Goal: Information Seeking & Learning: Understand process/instructions

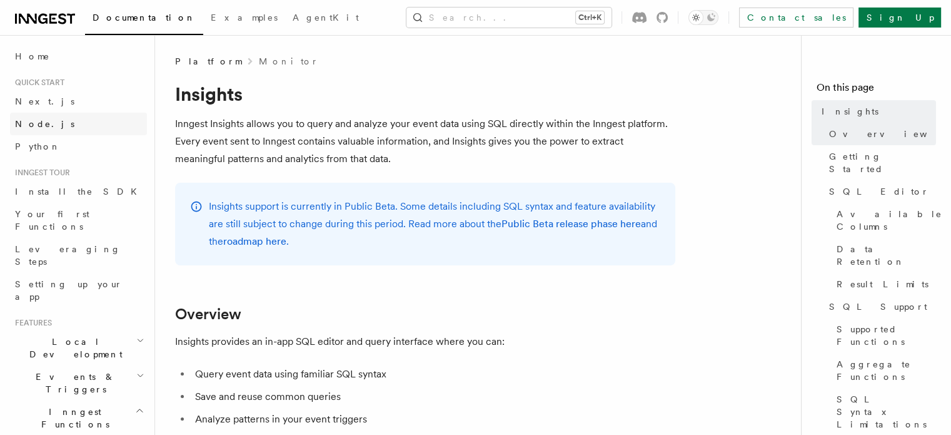
click at [33, 122] on span "Node.js" at bounding box center [44, 124] width 59 height 10
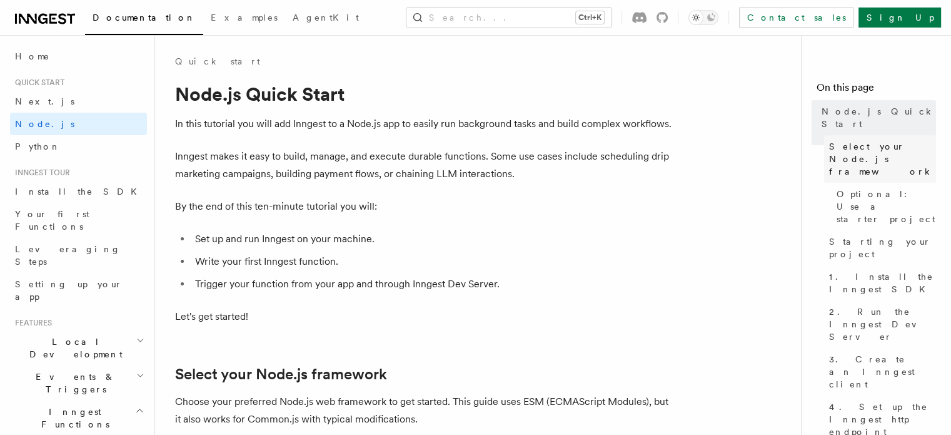
click at [829, 140] on span "Select your Node.js framework" at bounding box center [882, 159] width 107 height 38
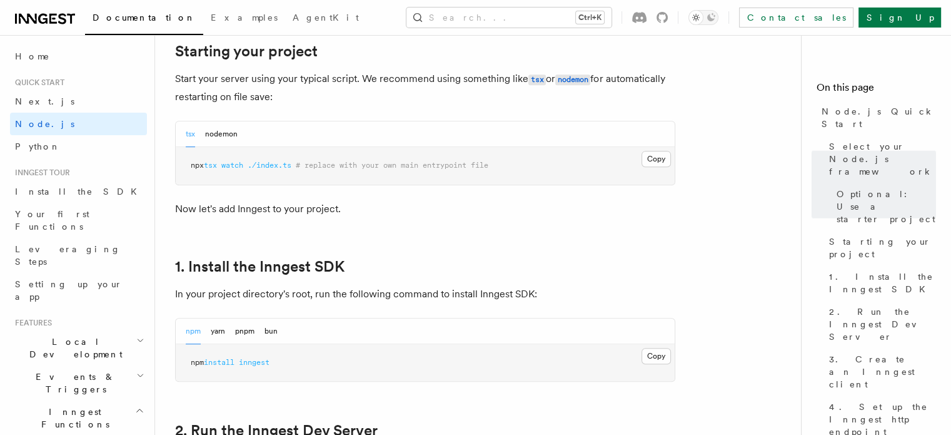
scroll to position [618, 0]
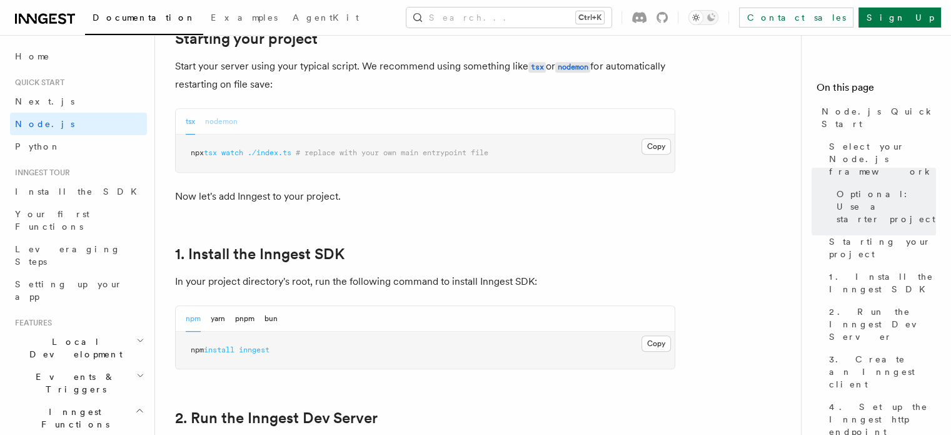
click at [227, 127] on button "nodemon" at bounding box center [221, 122] width 33 height 26
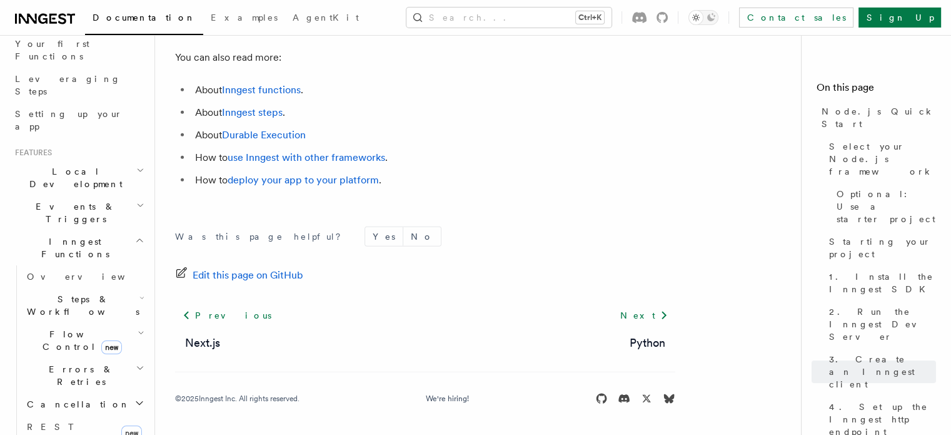
scroll to position [188, 0]
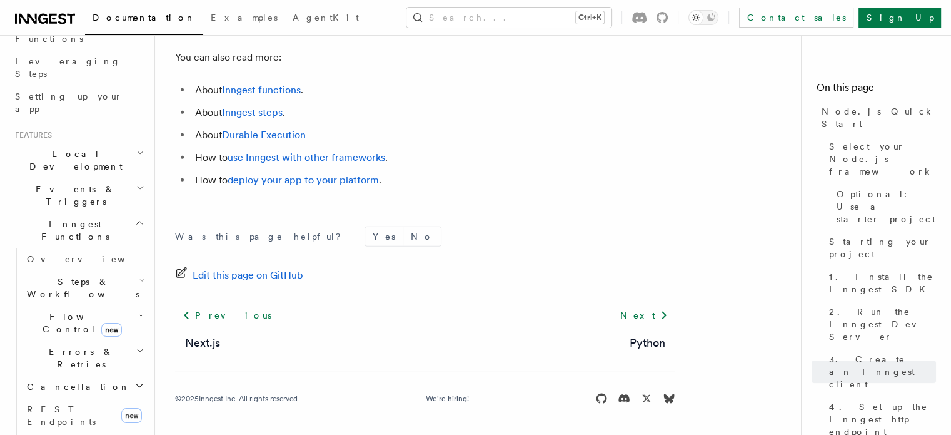
click at [137, 221] on icon "button" at bounding box center [140, 222] width 6 height 3
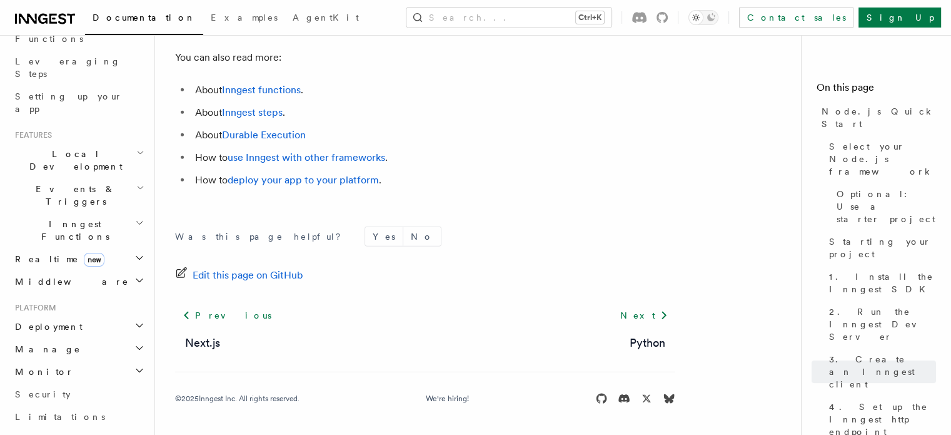
click at [135, 218] on icon "button" at bounding box center [139, 223] width 9 height 10
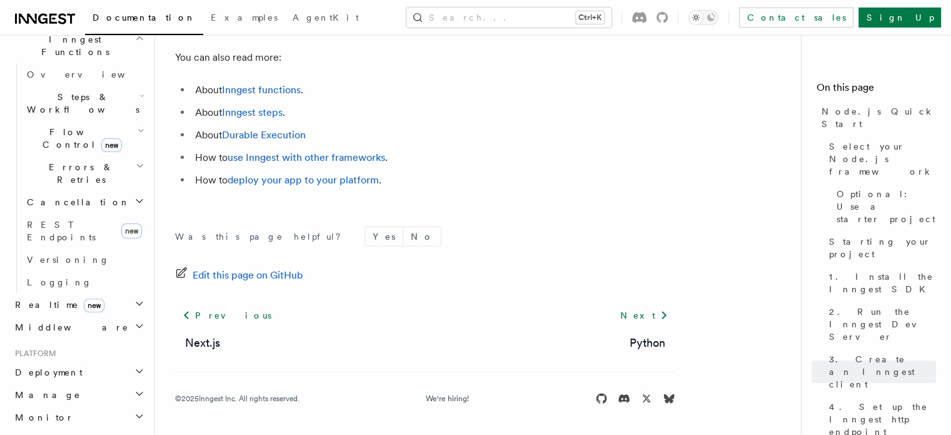
scroll to position [375, 0]
click at [134, 363] on icon "button" at bounding box center [139, 368] width 10 height 10
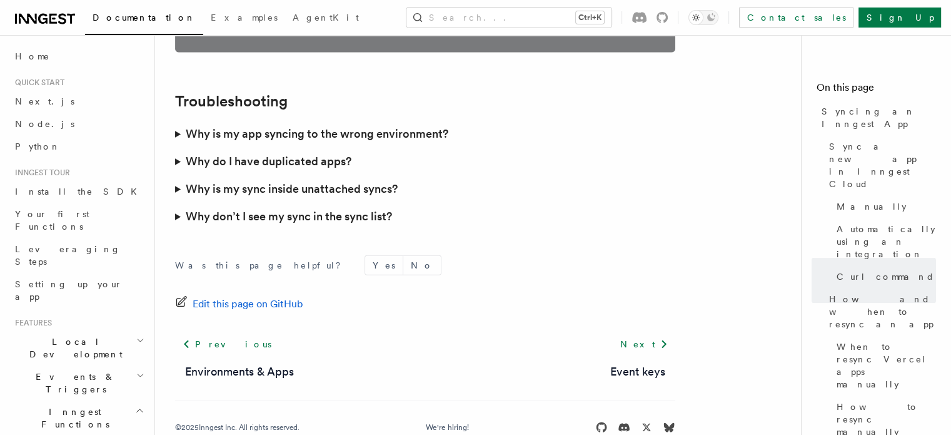
scroll to position [3717, 0]
